Goal: Subscribe to service/newsletter

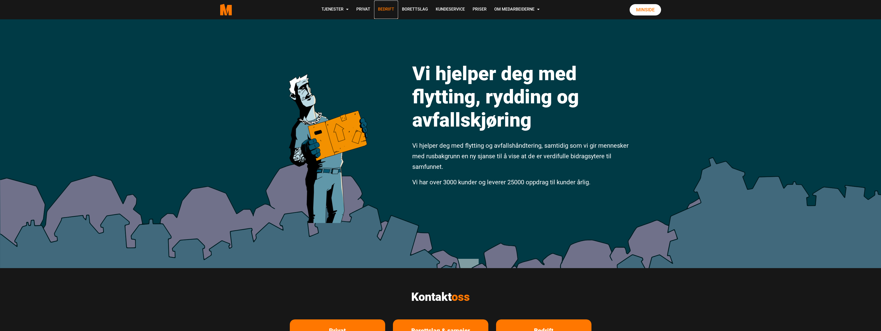
click at [380, 13] on link "Bedrift" at bounding box center [386, 10] width 24 height 18
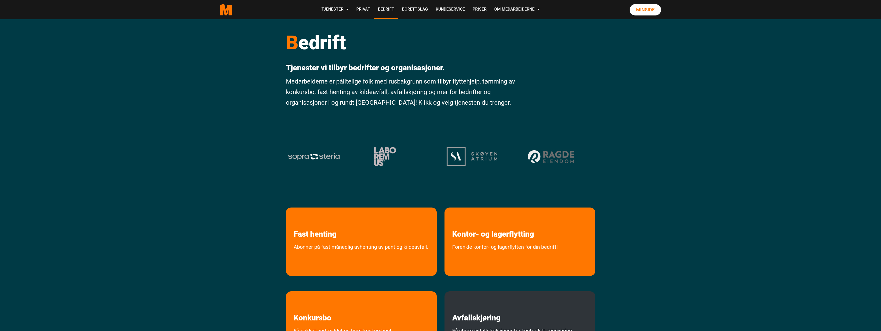
click at [573, 310] on h2 "Avfallskjøring" at bounding box center [520, 306] width 151 height 31
click at [569, 300] on h2 "Avfallskjøring" at bounding box center [520, 306] width 151 height 31
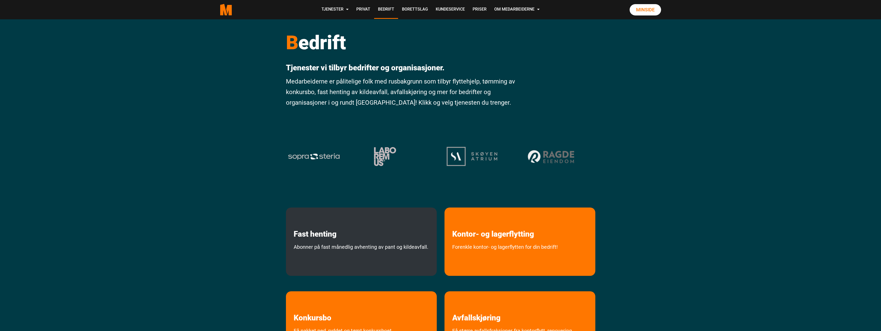
click at [398, 232] on p "Fast henting" at bounding box center [361, 223] width 151 height 31
click at [398, 247] on link "Abonner på fast månedlig avhenting av pant og kildeavfall." at bounding box center [361, 258] width 150 height 31
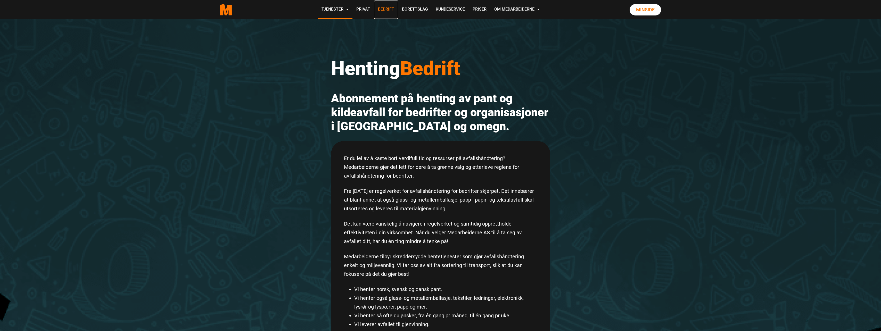
click at [381, 10] on link "Bedrift" at bounding box center [386, 10] width 24 height 18
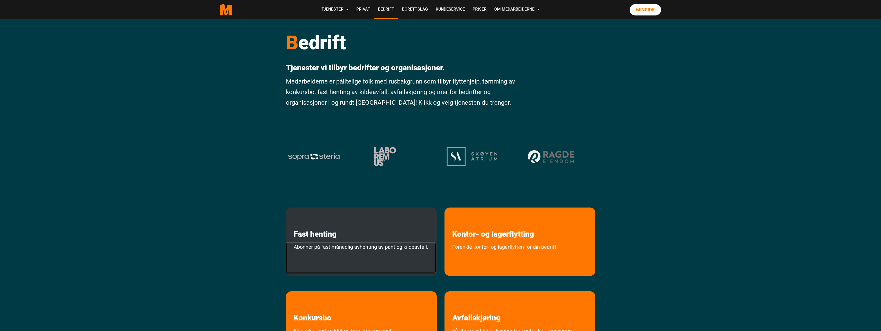
click at [340, 259] on link "Abonner på fast månedlig avhenting av pant og kildeavfall." at bounding box center [361, 258] width 150 height 31
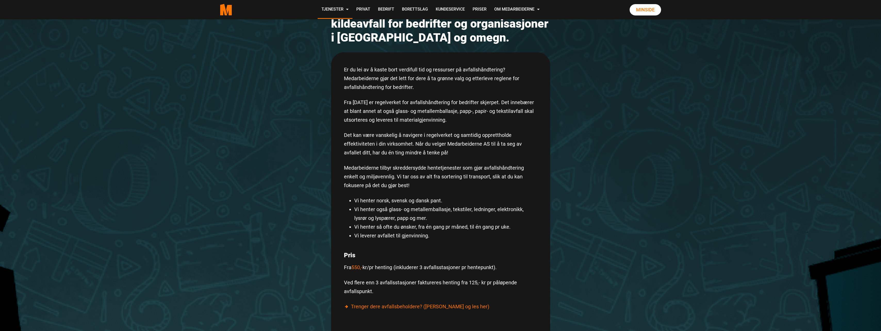
scroll to position [99, 0]
